Goal: Task Accomplishment & Management: Use online tool/utility

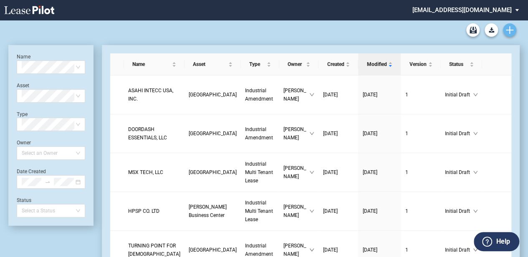
click at [513, 31] on icon "Create new document" at bounding box center [510, 30] width 8 height 8
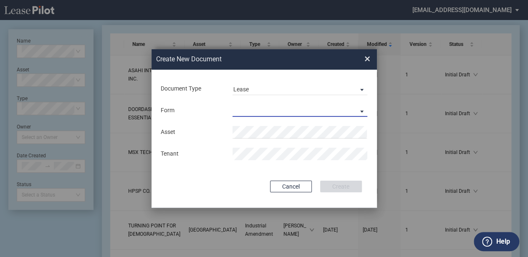
click at [281, 110] on md-select "Industrial Single Tenant Lease Industrial Multi Tenant Lease" at bounding box center [299, 110] width 135 height 13
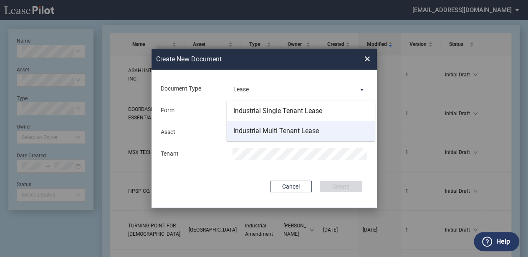
click at [280, 131] on div "Industrial Multi Tenant Lease" at bounding box center [276, 130] width 86 height 9
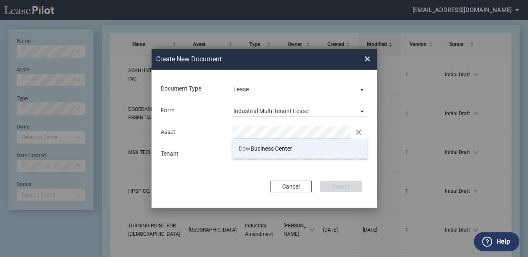
click at [277, 148] on li "Dow Business Center" at bounding box center [299, 148] width 135 height 20
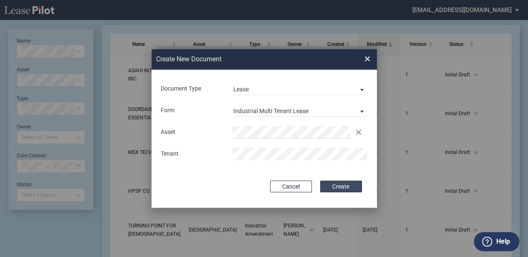
click at [348, 188] on button "Create" at bounding box center [341, 187] width 42 height 12
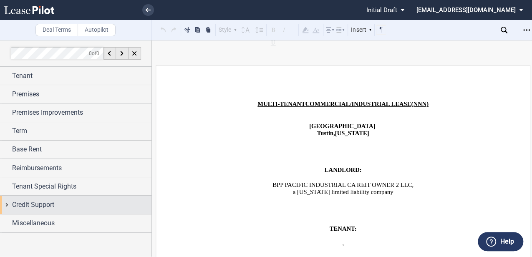
click at [93, 200] on div "Credit Support" at bounding box center [81, 205] width 139 height 10
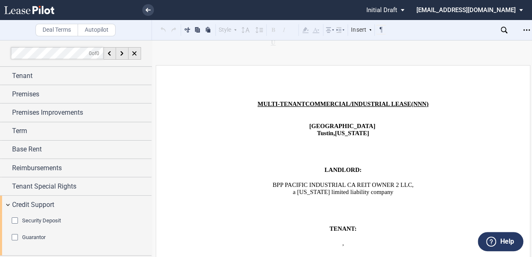
click at [59, 220] on span "Security Deposit" at bounding box center [41, 220] width 39 height 6
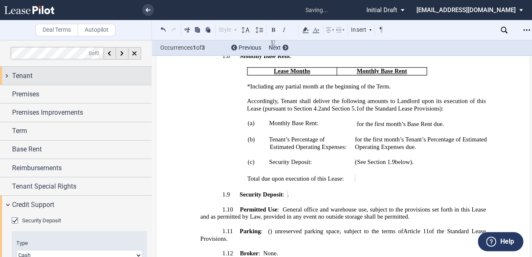
click at [51, 67] on div "Tenant" at bounding box center [75, 76] width 151 height 18
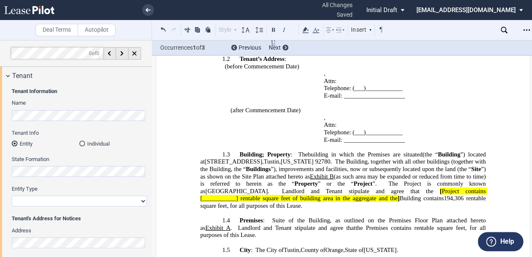
scroll to position [512, 0]
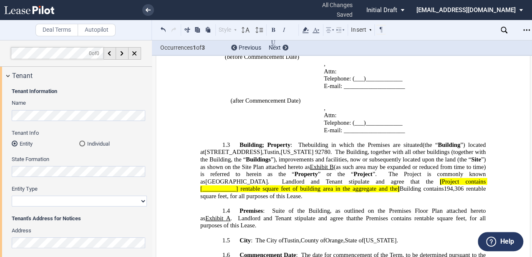
click at [326, 148] on span "The Building, together with all other buildings (together with the Building, th…" at bounding box center [343, 155] width 287 height 14
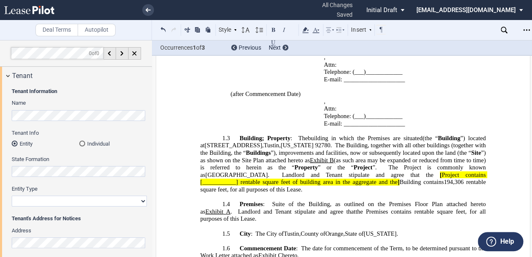
scroll to position [540, 0]
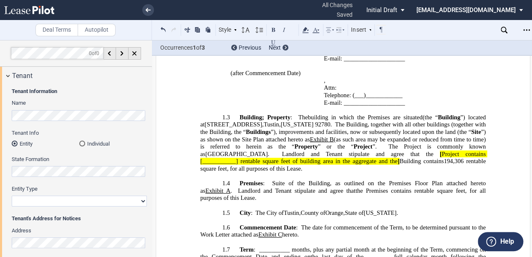
click at [326, 150] on span "Project contains [___________]" at bounding box center [343, 157] width 287 height 14
click at [440, 150] on span "[" at bounding box center [441, 153] width 2 height 7
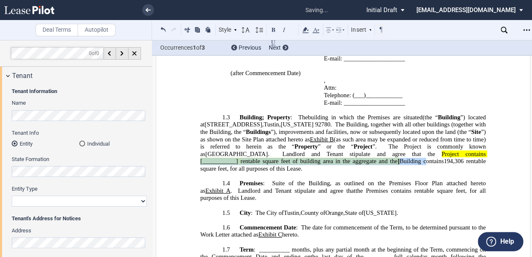
drag, startPoint x: 365, startPoint y: 132, endPoint x: 295, endPoint y: 141, distance: 70.3
click at [295, 141] on p "1.3 Building ; Property : The building in which the Premises are situated Build…" at bounding box center [342, 142] width 285 height 59
drag, startPoint x: 295, startPoint y: 141, endPoint x: 340, endPoint y: 137, distance: 44.9
click at [360, 158] on span "rentable square feet, for all purposes of this Lease." at bounding box center [343, 165] width 287 height 14
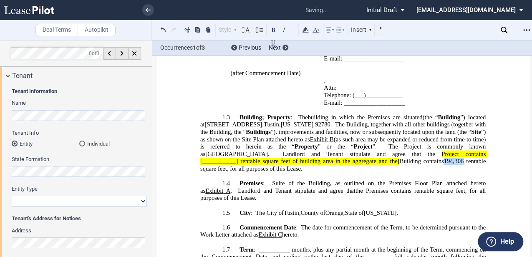
drag, startPoint x: 317, startPoint y: 137, endPoint x: 336, endPoint y: 139, distance: 19.7
click at [443, 158] on span "194,306" at bounding box center [453, 161] width 20 height 7
click at [375, 158] on span "rentable square feet, for all purposes of this Lease." at bounding box center [343, 165] width 287 height 14
drag, startPoint x: 365, startPoint y: 132, endPoint x: 402, endPoint y: 132, distance: 37.1
click at [402, 150] on span "Project contains [___________] rentable square feet of building area in the agg…" at bounding box center [343, 157] width 287 height 14
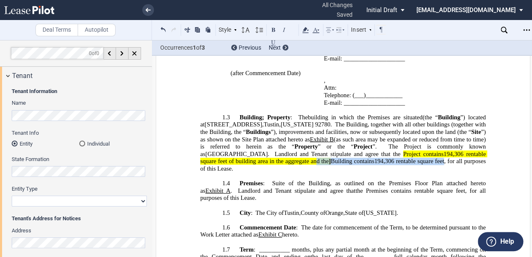
drag, startPoint x: 248, startPoint y: 138, endPoint x: 358, endPoint y: 141, distance: 109.7
click at [358, 141] on p "1.3 Building ; Property : The building in which the Premises are situated Build…" at bounding box center [342, 142] width 285 height 59
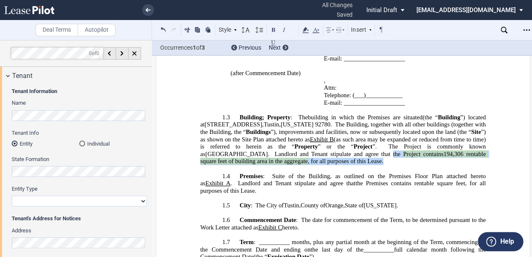
drag, startPoint x: 309, startPoint y: 131, endPoint x: 305, endPoint y: 136, distance: 6.8
click at [305, 136] on p "1.3 Building ; Property : The building in which the Premises are situated Build…" at bounding box center [342, 138] width 285 height 51
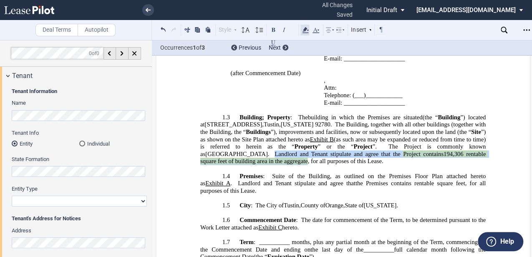
click at [308, 32] on icon at bounding box center [305, 30] width 10 height 10
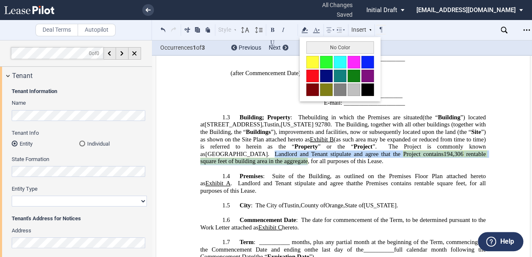
click at [310, 46] on button "No Color" at bounding box center [340, 47] width 68 height 13
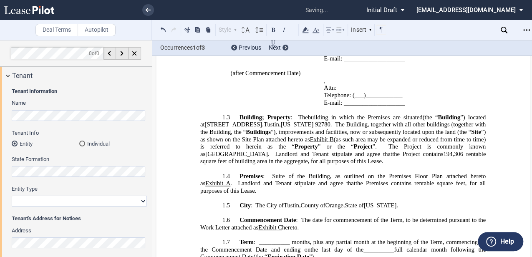
drag, startPoint x: 295, startPoint y: 110, endPoint x: 295, endPoint y: 103, distance: 7.1
click at [295, 128] on span "”), improvements and facilities, now or subsequently located upon the land (the…" at bounding box center [371, 131] width 200 height 7
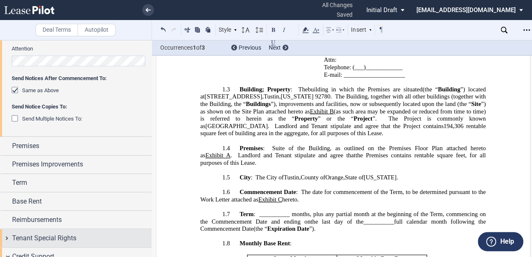
scroll to position [250, 0]
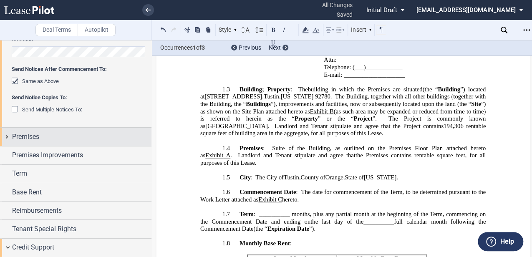
click at [58, 137] on div "Premises" at bounding box center [81, 137] width 139 height 10
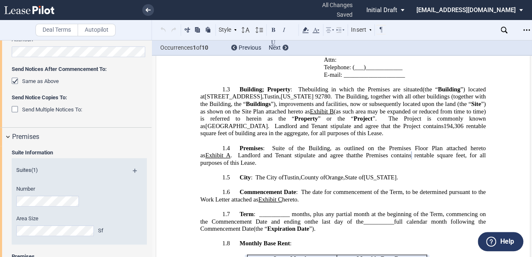
click at [327, 86] on span "building in which the Premises are situated" at bounding box center [365, 89] width 115 height 7
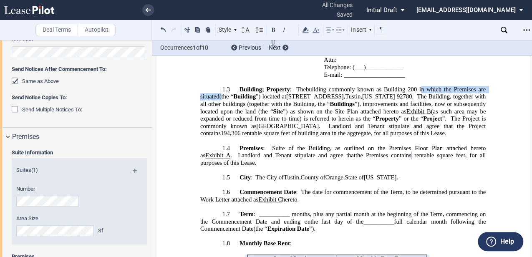
drag, startPoint x: 421, startPoint y: 69, endPoint x: 218, endPoint y: 76, distance: 203.2
click at [218, 86] on p "1.3 Building ; Property : The building commonly known as Building 200 in which …" at bounding box center [342, 111] width 285 height 51
click at [226, 100] on span "”), improvements and facilities, now or subsequently located upon the land (the…" at bounding box center [343, 107] width 287 height 14
click at [219, 93] on span "(the “" at bounding box center [226, 96] width 14 height 7
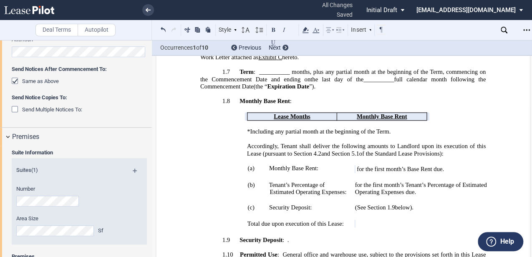
scroll to position [818, 0]
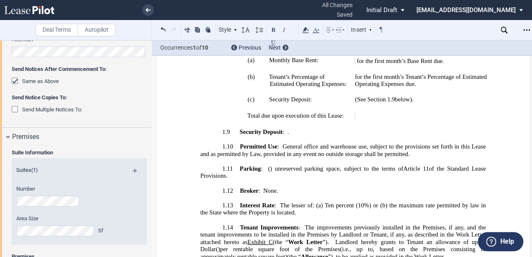
drag, startPoint x: 362, startPoint y: 120, endPoint x: 367, endPoint y: 133, distance: 13.9
click at [362, 143] on span "General office and warehouse use, subject to the provisions set forth in this L…" at bounding box center [343, 150] width 287 height 14
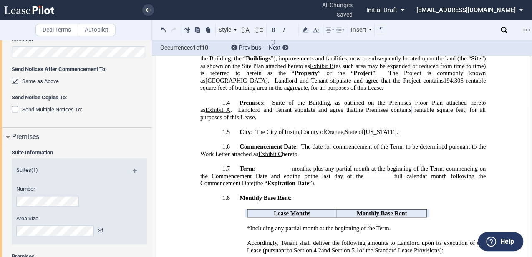
scroll to position [752, 0]
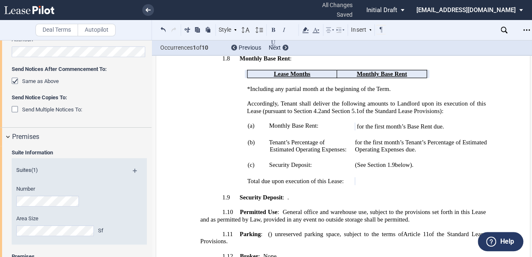
click at [367, 209] on span "General office and warehouse use, subject to the provisions set forth in this L…" at bounding box center [343, 216] width 287 height 14
click at [362, 209] on span "General office and warehouse use, subject to the provisions set forth in this L…" at bounding box center [343, 216] width 287 height 14
click at [364, 209] on span "General office and warehouse use, subject to the provisions set forth in this L…" at bounding box center [343, 216] width 287 height 14
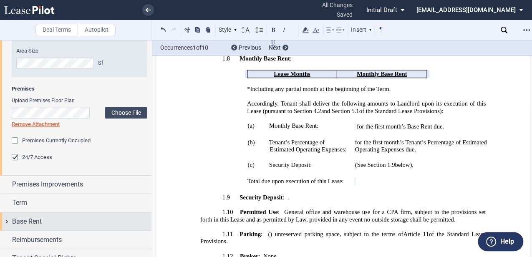
scroll to position [473, 0]
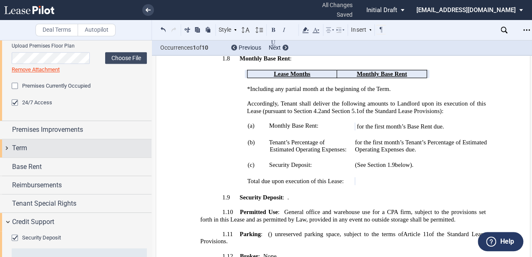
click at [71, 153] on div "Term" at bounding box center [81, 148] width 139 height 10
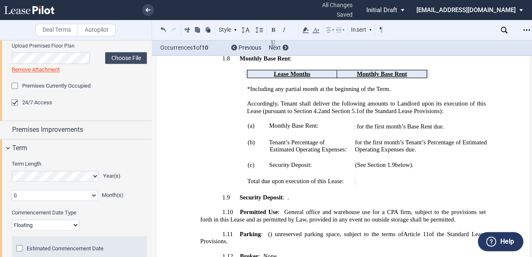
click at [83, 195] on select "0 1 2 3 4 5 6 7 8 9 10 11" at bounding box center [55, 195] width 86 height 11
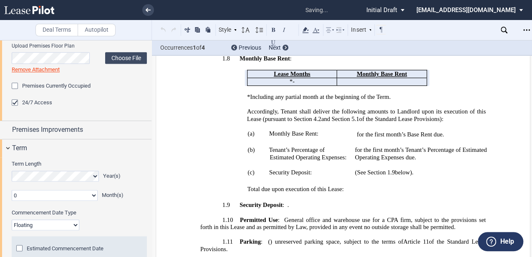
select select "number:9"
click at [12, 190] on select "0 1 2 3 4 5 6 7 8 9 10 11" at bounding box center [55, 195] width 86 height 11
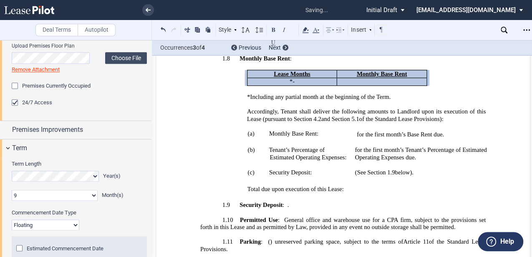
drag, startPoint x: 49, startPoint y: 220, endPoint x: 49, endPoint y: 227, distance: 6.7
click at [49, 220] on select "Fixed Floating" at bounding box center [46, 224] width 68 height 11
select select "fixed"
click at [12, 219] on select "Fixed Floating" at bounding box center [46, 224] width 68 height 11
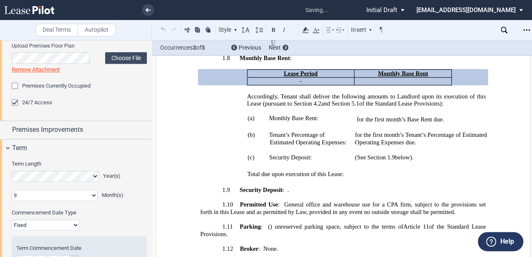
scroll to position [501, 0]
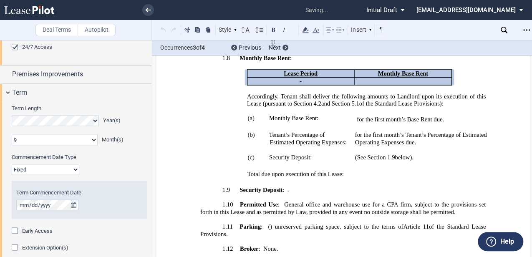
scroll to position [556, 0]
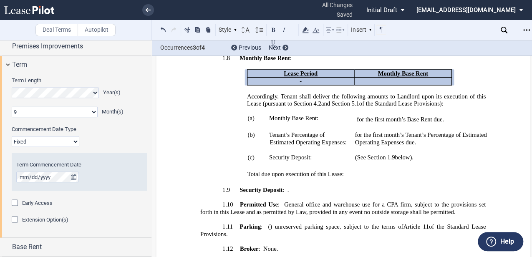
click at [34, 199] on div "Early Access" at bounding box center [37, 203] width 30 height 8
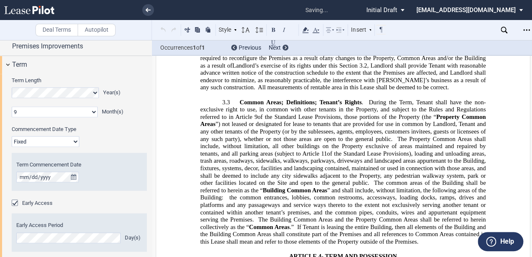
click at [67, 229] on div "Early Access Period Day(s)" at bounding box center [79, 231] width 126 height 21
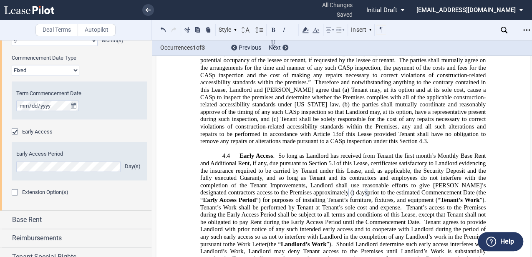
scroll to position [639, 0]
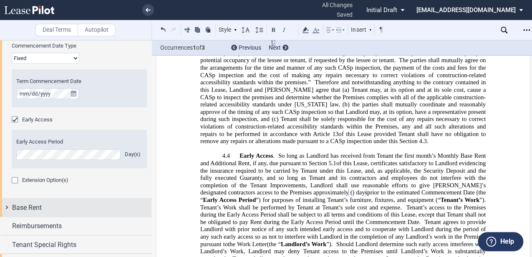
click at [68, 206] on div "Base Rent" at bounding box center [81, 207] width 139 height 10
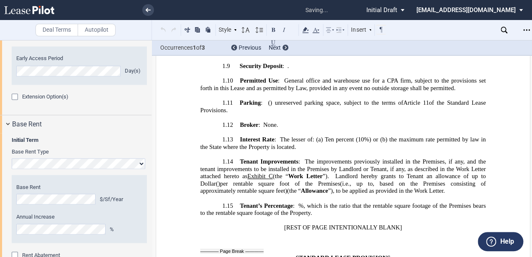
scroll to position [665, 0]
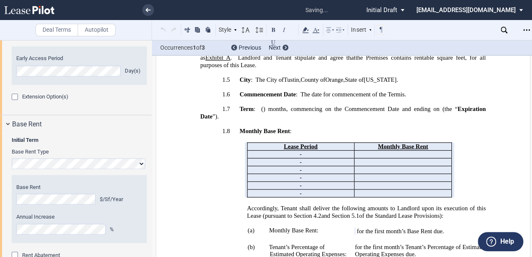
click at [359, 212] on span "of the Standard Lease Provisions):" at bounding box center [401, 215] width 84 height 7
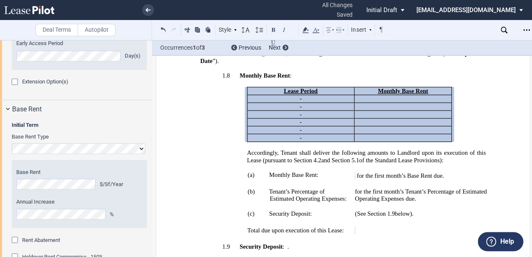
scroll to position [751, 0]
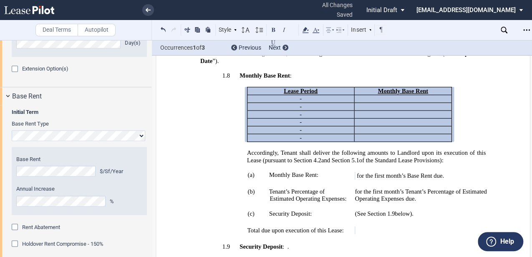
click at [40, 226] on span "Rent Abatement" at bounding box center [41, 227] width 38 height 6
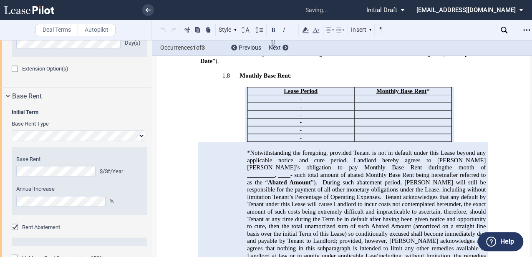
click at [395, 193] on span "Tenant acknowledges that any default by Tenant under this Lease will cause Land…" at bounding box center [367, 225] width 240 height 65
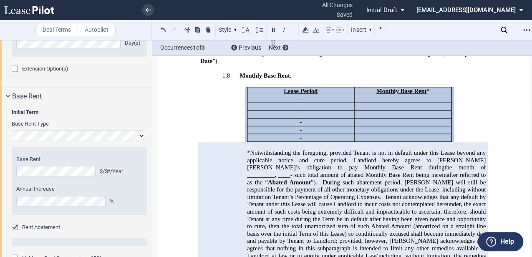
click at [322, 163] on span "the month of _________," at bounding box center [367, 170] width 240 height 14
drag, startPoint x: 410, startPoint y: 138, endPoint x: 423, endPoint y: 180, distance: 43.8
click at [410, 171] on span "- such total amount of abated Monthly Base Rent being hereinafter referred to a…" at bounding box center [367, 178] width 240 height 14
click at [473, 171] on span "- such total amount of abated Monthly Base Rent being hereinafter referred to a…" at bounding box center [367, 178] width 240 height 14
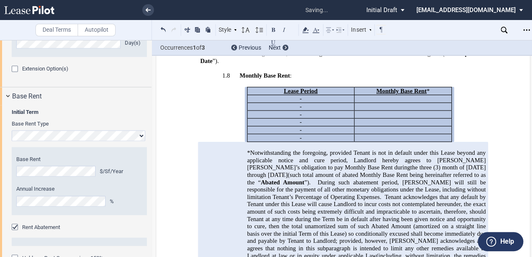
click at [429, 193] on span "Tenant acknowledges that any default by Tenant under this Lease will cause Land…" at bounding box center [367, 225] width 240 height 65
click at [361, 163] on span "the three (3) month of [DATE] through [DATE]" at bounding box center [367, 170] width 240 height 14
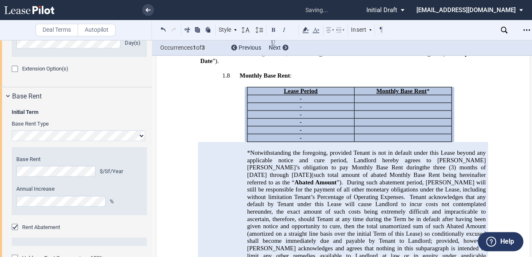
click at [375, 200] on span "Tenant acknowledges that any default by Tenant under this Lease will cause Land…" at bounding box center [367, 229] width 240 height 73
click at [387, 193] on span "Tenant acknowledges that any default by Tenant under this Lease will cause Land…" at bounding box center [367, 229] width 240 height 73
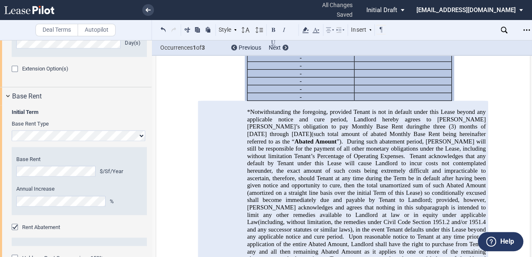
scroll to position [804, 0]
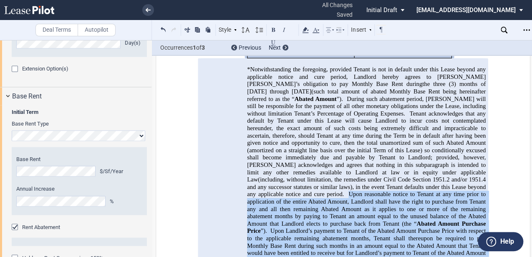
drag, startPoint x: 347, startPoint y: 153, endPoint x: 284, endPoint y: 214, distance: 87.3
click at [284, 214] on p "*Notwithstanding the foregoing, provided Tenant is not in default under this Le…" at bounding box center [366, 164] width 239 height 198
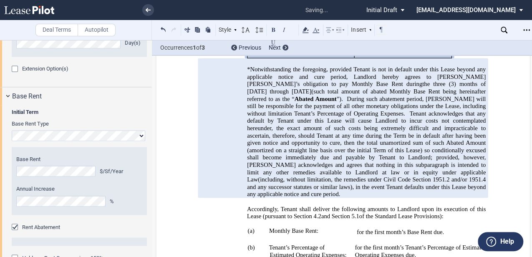
click at [343, 133] on span "Tenant acknowledges that any default by Tenant under this Lease will cause Land…" at bounding box center [367, 146] width 240 height 73
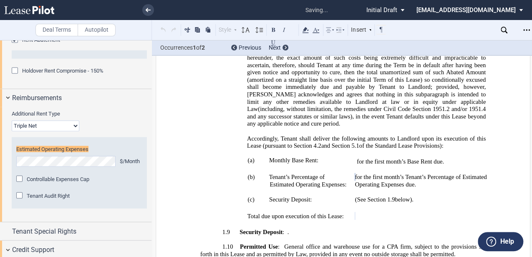
scroll to position [885, 0]
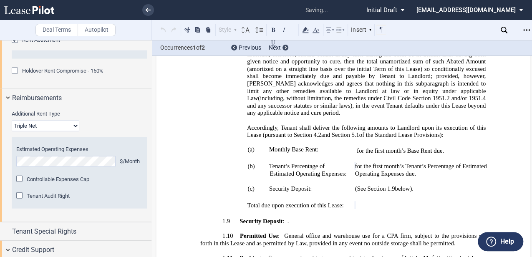
click at [340, 255] on span ") unreserved parking space" at bounding box center [305, 258] width 70 height 7
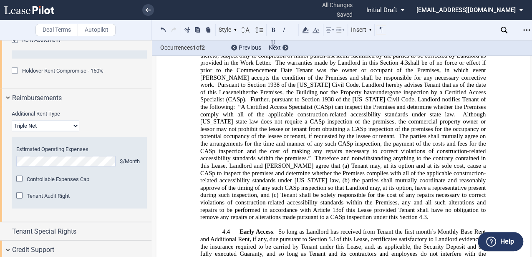
scroll to position [1997, 0]
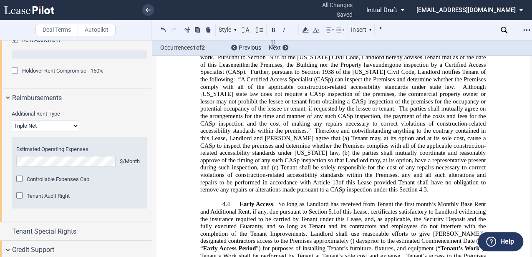
drag, startPoint x: 433, startPoint y: 123, endPoint x: 428, endPoint y: 140, distance: 17.3
click at [433, 208] on span "of this Lease, certificates satisfactory to Landlord evidencing the insurance r…" at bounding box center [343, 226] width 287 height 36
click at [430, 208] on span "of this Lease, certificates satisfactory to Landlord evidencing the insurance r…" at bounding box center [343, 226] width 287 height 36
click at [431, 208] on span "of this Lease, certificates satisfactory to Landlord evidencing the insurance r…" at bounding box center [343, 226] width 287 height 36
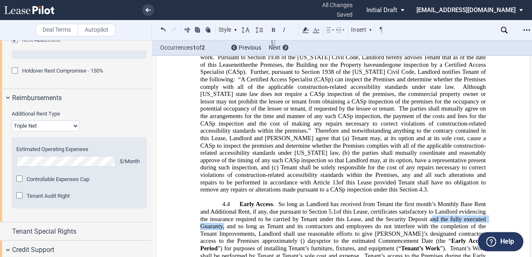
drag, startPoint x: 452, startPoint y: 123, endPoint x: 244, endPoint y: 130, distance: 208.2
click at [244, 208] on span "of this Lease, certificates satisfactory to Landlord evidencing the insurance r…" at bounding box center [343, 226] width 287 height 36
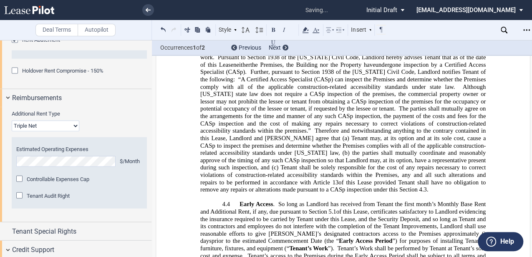
click at [339, 237] on span "prior to the estimated Commencement Date (the “" at bounding box center [274, 240] width 127 height 7
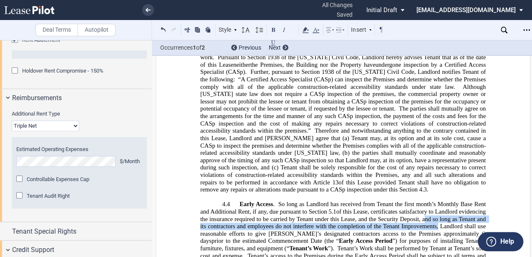
drag, startPoint x: 449, startPoint y: 123, endPoint x: 481, endPoint y: 128, distance: 32.9
click at [481, 208] on span "of this Lease, certificates satisfactory to Landlord evidencing the insurance r…" at bounding box center [343, 222] width 287 height 29
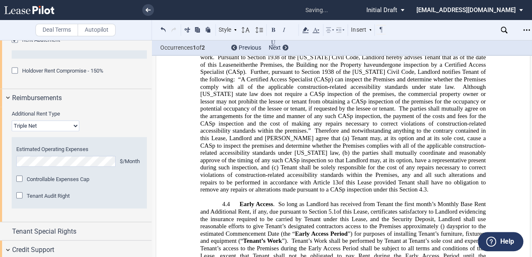
click at [426, 245] on span "Tenant’s access to the Premises during the Early Access Period shall be subject…" at bounding box center [343, 256] width 287 height 22
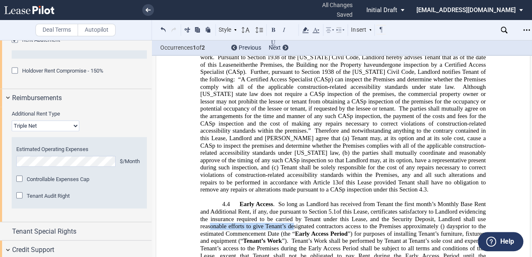
drag, startPoint x: 234, startPoint y: 128, endPoint x: 341, endPoint y: 135, distance: 107.0
click at [337, 201] on p "4.4 Early Access . So long as Landlord has received from Tenant the first month…" at bounding box center [342, 252] width 285 height 103
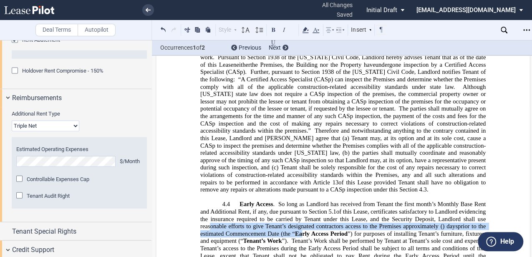
drag, startPoint x: 341, startPoint y: 135, endPoint x: 377, endPoint y: 156, distance: 41.9
click at [377, 245] on span "Tenant’s access to the Premises during the Early Access Period shall be subject…" at bounding box center [343, 256] width 287 height 22
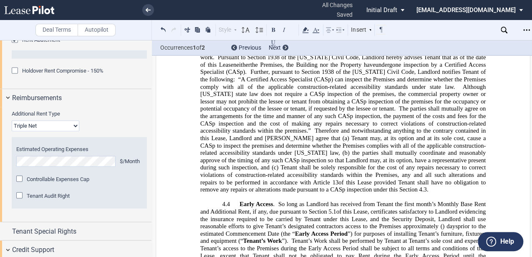
drag, startPoint x: 279, startPoint y: 165, endPoint x: 337, endPoint y: 174, distance: 59.2
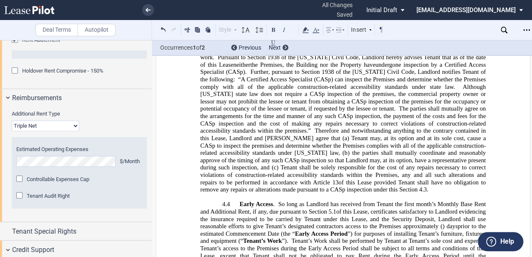
drag, startPoint x: 382, startPoint y: 174, endPoint x: 373, endPoint y: 199, distance: 27.4
click at [373, 201] on p "4.4 Early Access . So long as Landlord has received from Tenant the first month…" at bounding box center [342, 252] width 285 height 103
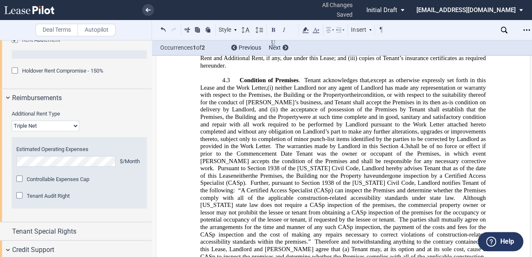
scroll to position [1747, 0]
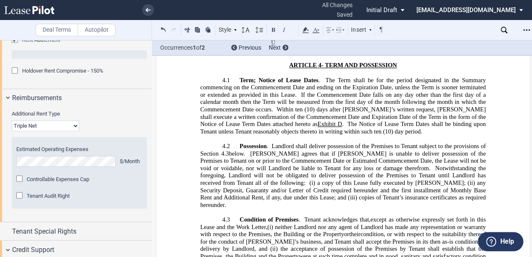
click at [301, 216] on span at bounding box center [302, 219] width 4 height 7
click at [328, 150] on span "[PERSON_NAME] agrees that if [PERSON_NAME] is unable to deliver possession of t…" at bounding box center [343, 161] width 287 height 22
click at [418, 143] on span "Landlord shall deliver possession of the Premises to Tenant subject to the prov…" at bounding box center [343, 150] width 287 height 14
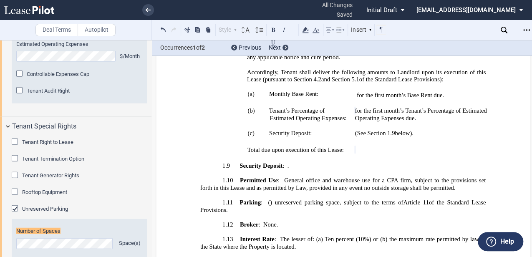
scroll to position [1113, 0]
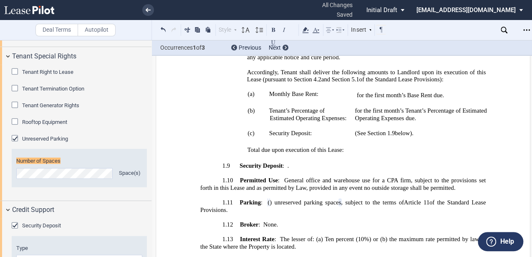
click at [333, 236] on p "1.13 Interest Rate : The lesser of: (a) Ten percent (10%) or (b) the maximum ra…" at bounding box center [342, 243] width 285 height 15
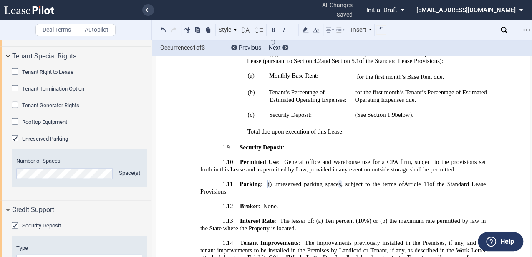
scroll to position [968, 0]
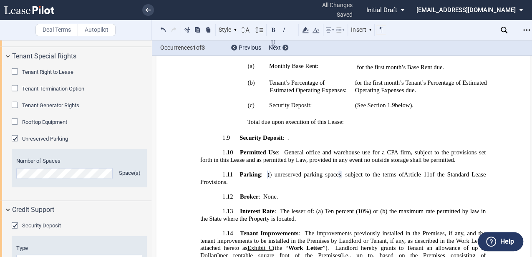
click at [335, 245] on span "Landlord hereby grants to Tenant an allowance of up to" at bounding box center [410, 248] width 151 height 7
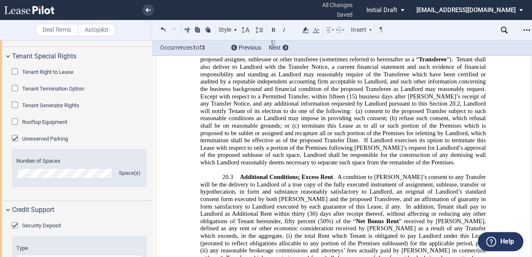
scroll to position [9463, 0]
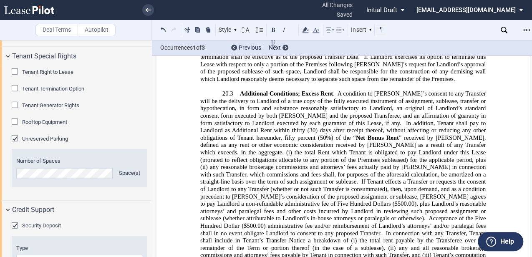
drag, startPoint x: 258, startPoint y: 99, endPoint x: 289, endPoint y: 120, distance: 37.8
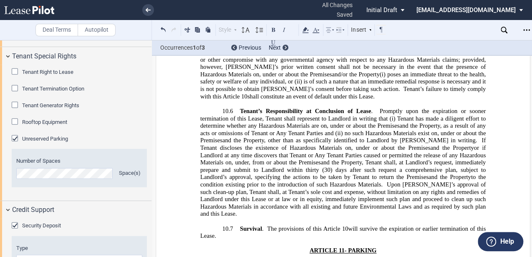
scroll to position [5959, 0]
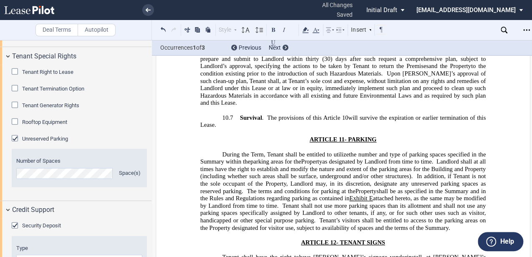
drag, startPoint x: 270, startPoint y: 148, endPoint x: 272, endPoint y: 143, distance: 5.4
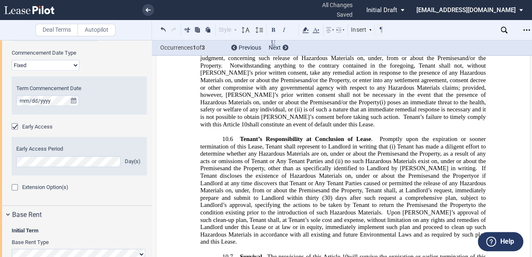
scroll to position [640, 0]
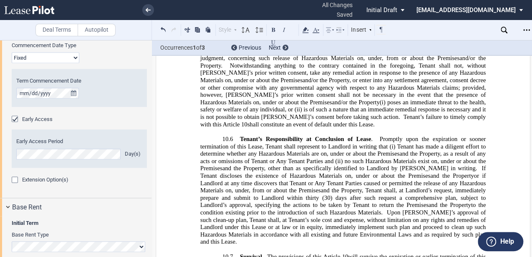
drag, startPoint x: 59, startPoint y: 180, endPoint x: 140, endPoint y: 179, distance: 80.5
click at [59, 180] on span "Extension Option(s)" at bounding box center [45, 179] width 46 height 6
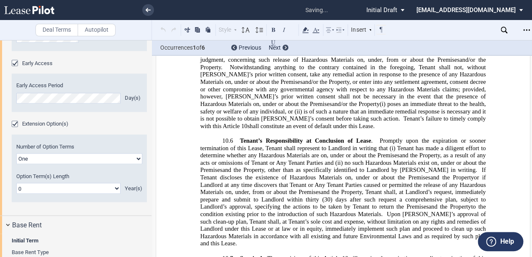
scroll to position [241, 0]
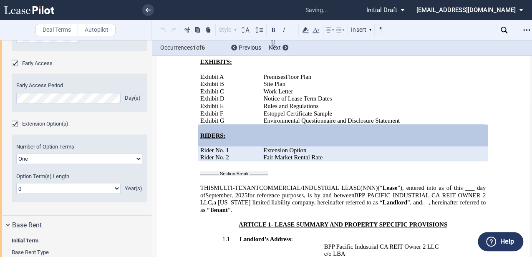
click at [108, 188] on select "0 1 2 3 4 5 6 7 8 9 10 11 12 13 14 15 16 17 18 19 20" at bounding box center [68, 188] width 104 height 11
select select "number:5"
click at [16, 183] on select "0 1 2 3 4 5 6 7 8 9 10 11 12 13 14 15 16 17 18 19 20" at bounding box center [68, 188] width 104 height 11
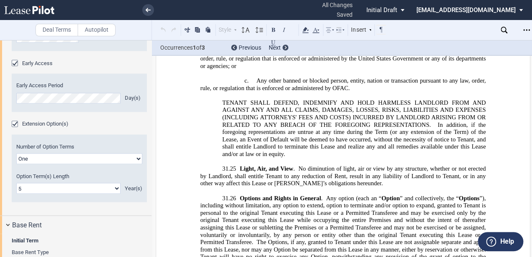
scroll to position [20074, 0]
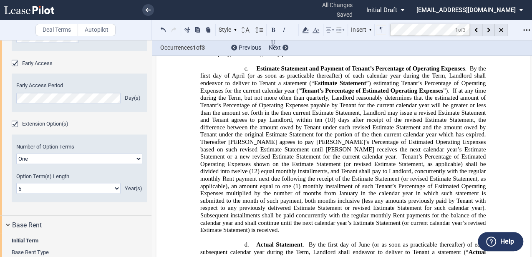
scroll to position [3305, 0]
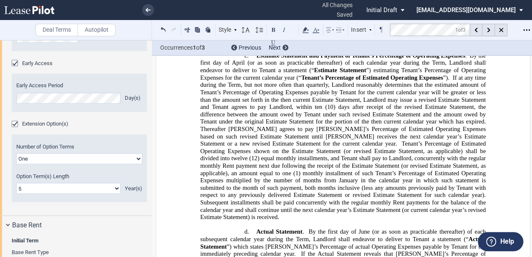
drag, startPoint x: 348, startPoint y: 158, endPoint x: 350, endPoint y: 164, distance: 5.8
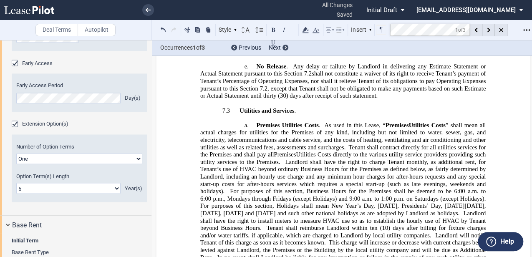
scroll to position [3611, 0]
drag, startPoint x: 343, startPoint y: 103, endPoint x: 345, endPoint y: 117, distance: 14.8
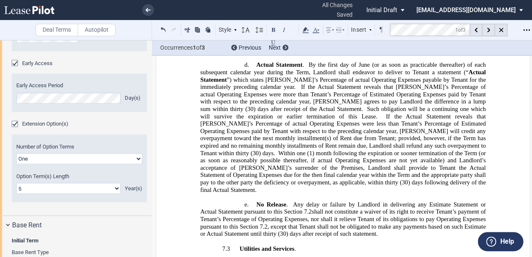
drag, startPoint x: 384, startPoint y: 109, endPoint x: 385, endPoint y: 118, distance: 8.8
drag, startPoint x: 385, startPoint y: 118, endPoint x: 364, endPoint y: 123, distance: 22.5
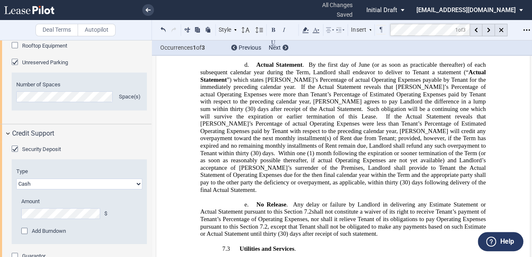
scroll to position [1370, 0]
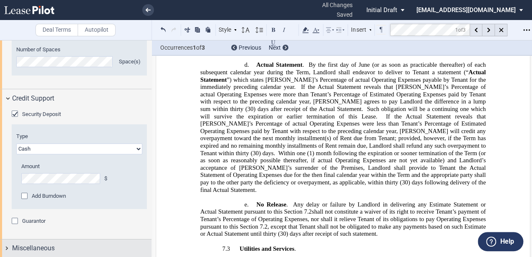
click at [58, 244] on div "Miscellaneous" at bounding box center [81, 248] width 139 height 10
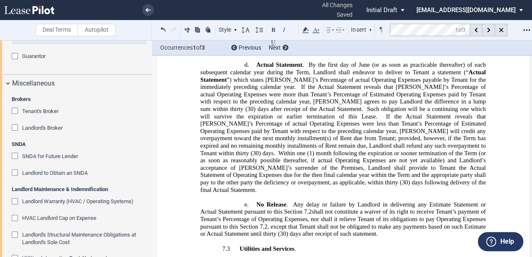
scroll to position [1544, 0]
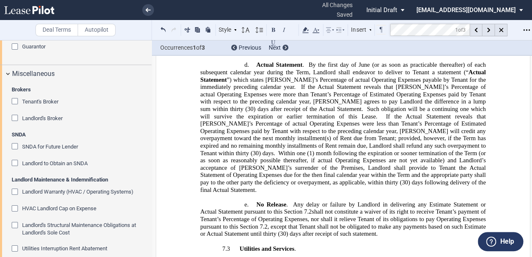
click at [36, 100] on span "Tenant's Broker" at bounding box center [40, 101] width 36 height 6
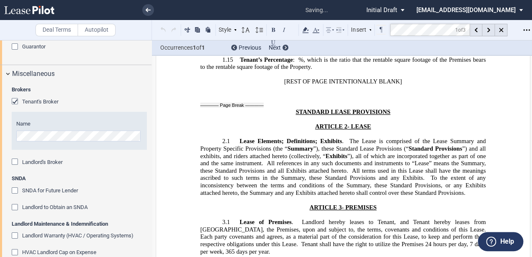
scroll to position [1033, 0]
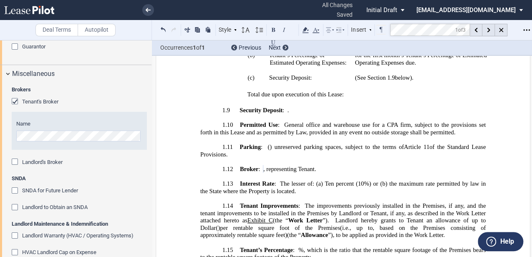
click at [31, 161] on span "Landlord's Broker" at bounding box center [42, 162] width 40 height 6
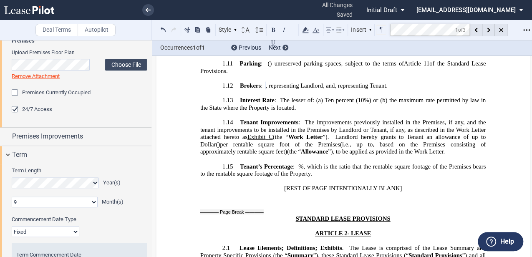
scroll to position [473, 0]
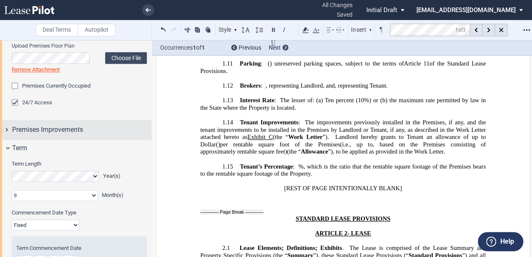
click at [96, 133] on div "Premises Improvements" at bounding box center [81, 130] width 139 height 10
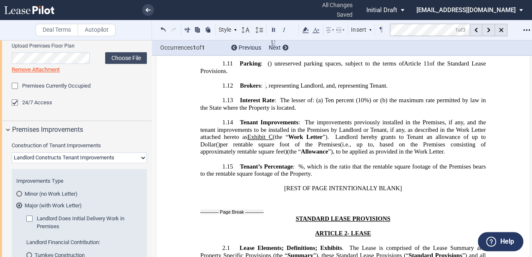
click at [78, 160] on select "Landlord Constructs Tenant Improvements Tenant Constructs Tenant Improvements "…" at bounding box center [79, 157] width 135 height 11
select select "none"
click at [12, 152] on select "Landlord Constructs Tenant Improvements Tenant Constructs Tenant Improvements "…" at bounding box center [79, 157] width 135 height 11
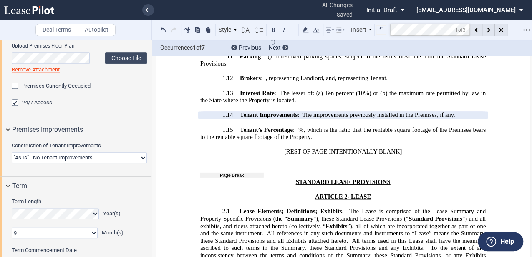
click at [272, 230] on span "All references in any such documents and instruments to “Lease” means the Summa…" at bounding box center [343, 237] width 287 height 14
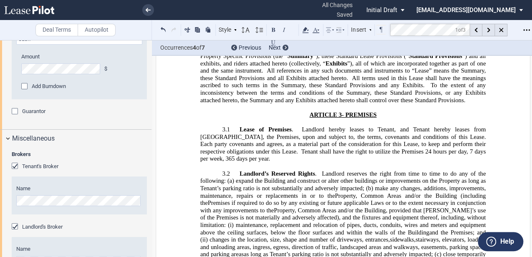
scroll to position [1418, 0]
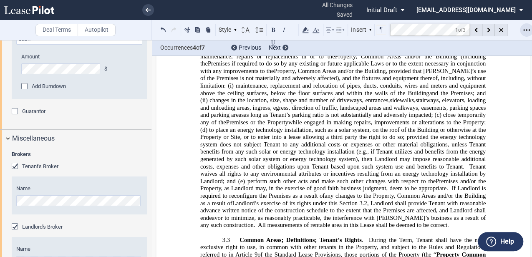
click at [527, 26] on div "Open Lease options menu" at bounding box center [526, 29] width 13 height 13
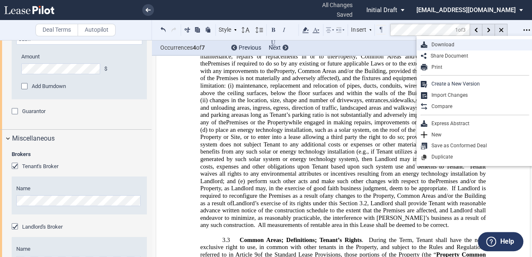
click at [442, 44] on div "Download" at bounding box center [478, 44] width 102 height 7
